Goal: Task Accomplishment & Management: Manage account settings

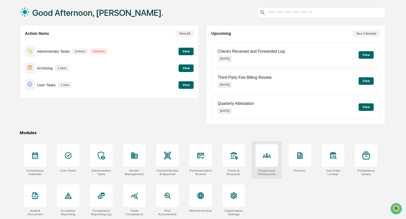
click at [268, 159] on div at bounding box center [267, 155] width 23 height 23
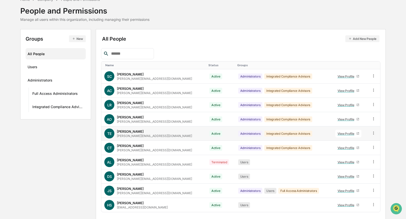
scroll to position [43, 0]
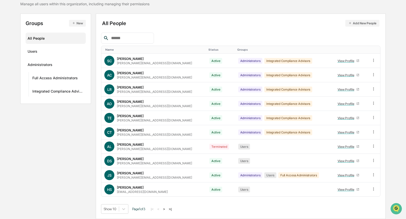
click at [167, 209] on button ">" at bounding box center [164, 209] width 5 height 4
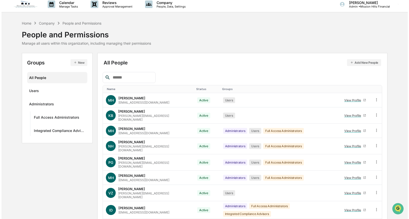
scroll to position [0, 0]
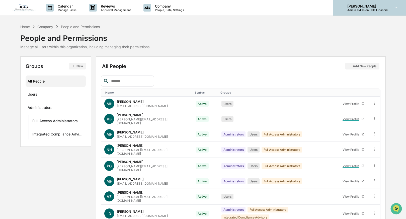
click at [383, 9] on p "Admin • [GEOGRAPHIC_DATA]" at bounding box center [365, 10] width 45 height 4
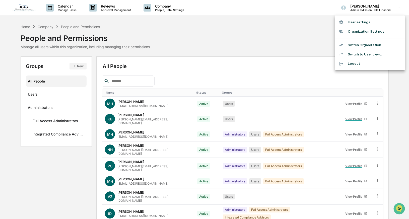
click at [354, 45] on li "Switch Organization" at bounding box center [370, 44] width 70 height 9
